Goal: Transaction & Acquisition: Download file/media

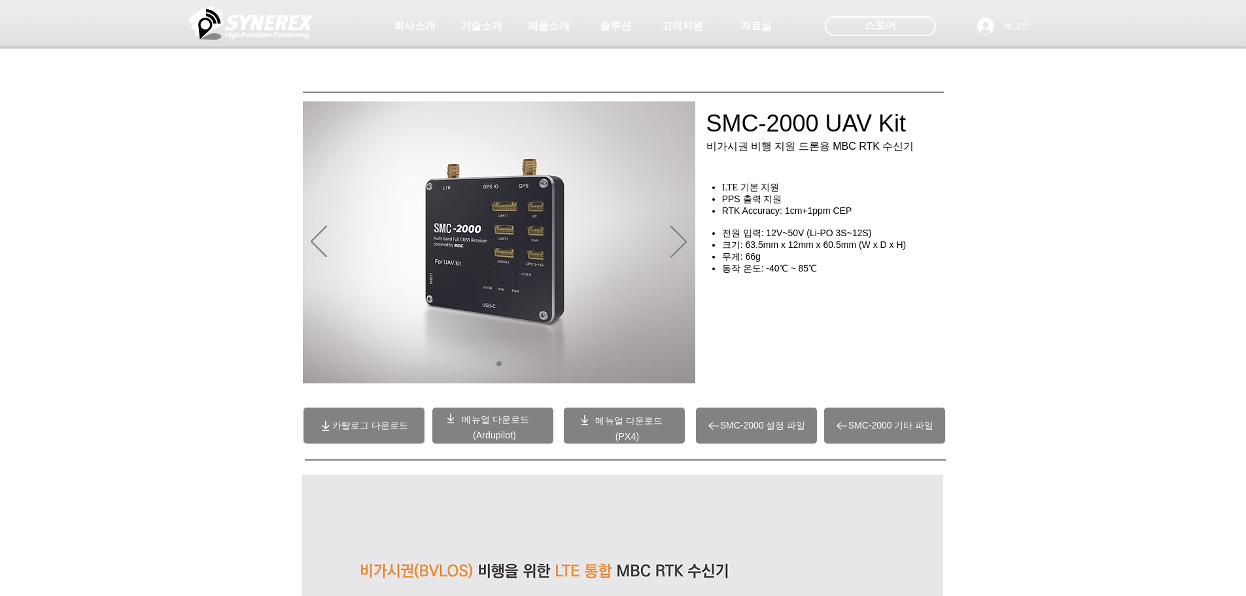
click at [689, 235] on img "슬라이드쇼" at bounding box center [499, 242] width 392 height 282
click at [686, 241] on icon "다음" at bounding box center [678, 241] width 16 height 31
click at [307, 248] on img "슬라이드쇼" at bounding box center [499, 242] width 392 height 282
click at [290, 248] on div "main content" at bounding box center [623, 297] width 1246 height 195
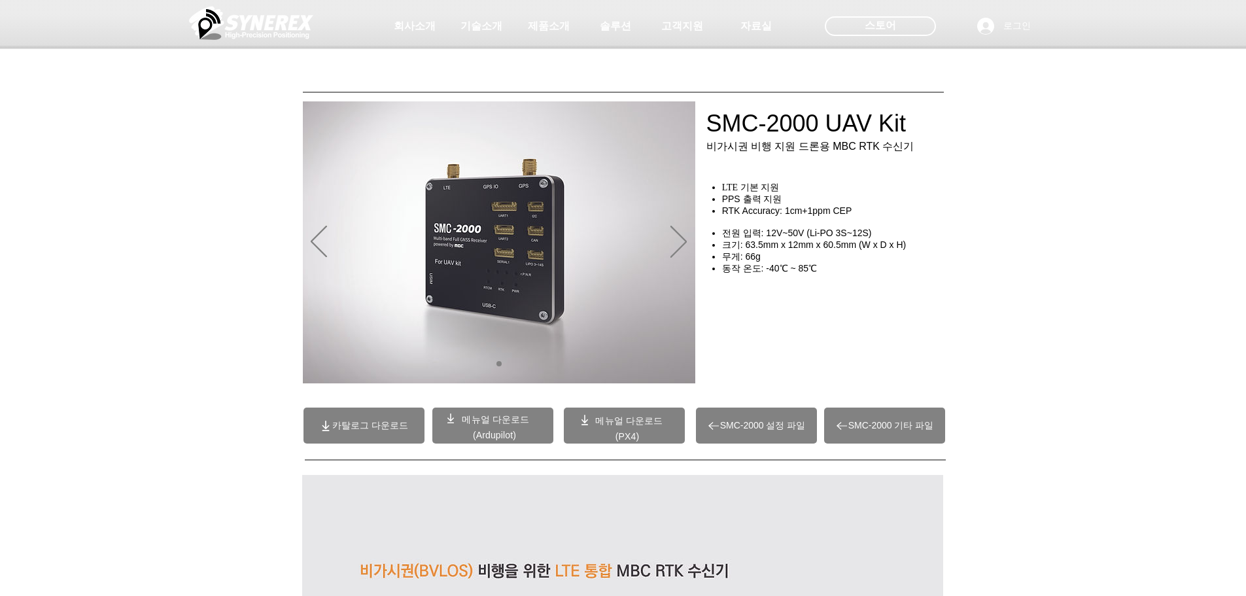
drag, startPoint x: 834, startPoint y: 158, endPoint x: 902, endPoint y: 158, distance: 68.0
click at [902, 158] on div at bounding box center [623, 97] width 1246 height 194
click at [881, 294] on div "main content" at bounding box center [837, 321] width 262 height 114
click at [402, 426] on span "카탈로그 다운로드" at bounding box center [370, 426] width 76 height 12
click at [315, 249] on icon "이전" at bounding box center [319, 242] width 16 height 32
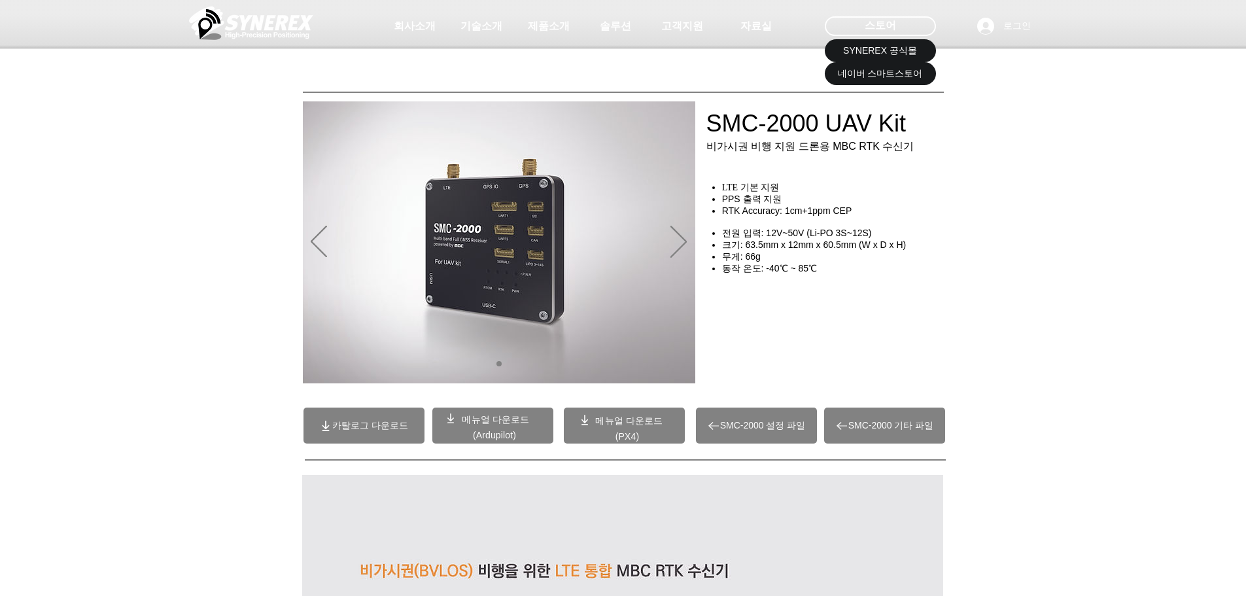
click at [615, 329] on img "슬라이드쇼" at bounding box center [499, 242] width 392 height 282
